Goal: Transaction & Acquisition: Purchase product/service

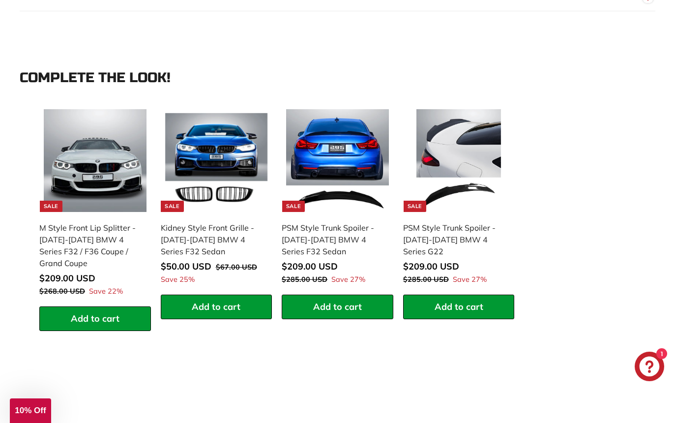
scroll to position [1269, 0]
